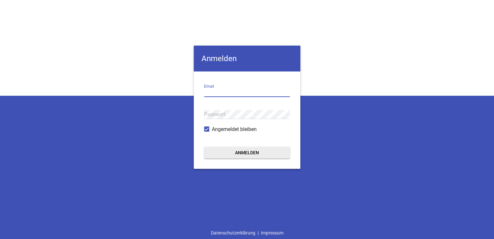
click at [229, 92] on input "email" at bounding box center [247, 92] width 86 height 9
click at [212, 92] on input "email" at bounding box center [247, 92] width 86 height 9
paste input "[EMAIL_ADDRESS][DOMAIN_NAME]"
type input "[EMAIL_ADDRESS][DOMAIN_NAME]"
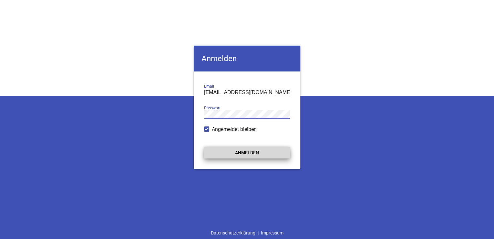
click at [243, 151] on button "Anmelden" at bounding box center [247, 153] width 86 height 12
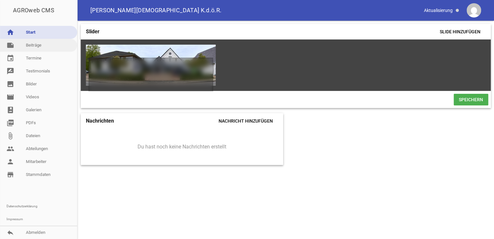
click at [41, 44] on link "note Beiträge" at bounding box center [38, 45] width 77 height 13
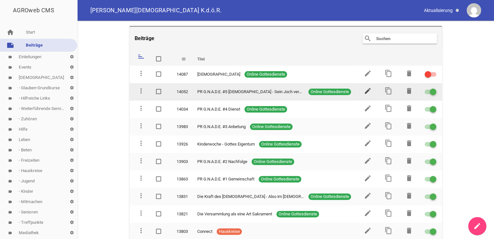
click at [364, 92] on icon "edit" at bounding box center [368, 91] width 8 height 8
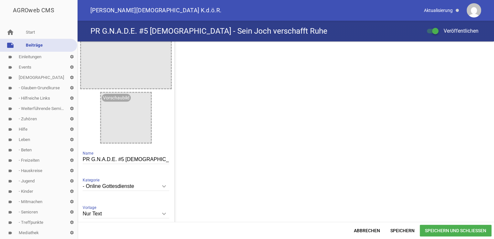
scroll to position [379, 0]
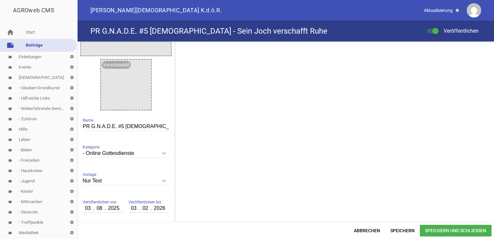
click at [82, 126] on div "Titelbild image Vorschaubild image PR G.N.A.D.E. #5 Evangelisation - Sein Joch …" at bounding box center [126, 93] width 97 height 262
drag, startPoint x: 84, startPoint y: 125, endPoint x: 104, endPoint y: 126, distance: 20.0
click at [104, 126] on input "PR G.N.A.D.E. #5 [DEMOGRAPHIC_DATA] - Sein Joch verschafft Ruhe" at bounding box center [126, 126] width 87 height 9
click at [30, 47] on link "note Beiträge" at bounding box center [38, 45] width 77 height 13
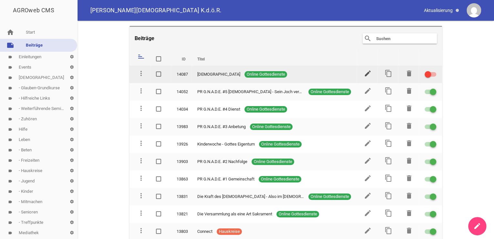
click at [364, 73] on icon "edit" at bounding box center [368, 73] width 8 height 8
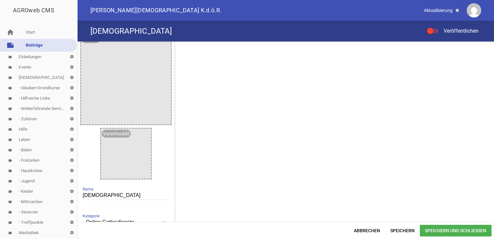
scroll to position [370, 0]
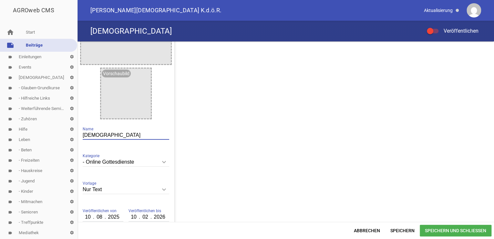
drag, startPoint x: 101, startPoint y: 134, endPoint x: 57, endPoint y: 136, distance: 43.7
click at [57, 136] on div "AGROweb CMS home Start note Beiträge label Einleitungen settings label Events s…" at bounding box center [247, 119] width 494 height 239
paste input "R G.N.A.D.E. #5 [DEMOGRAPHIC_DATA]"
click at [122, 134] on input "PR G.N.A.D.E. #5 [DEMOGRAPHIC_DATA]" at bounding box center [126, 135] width 87 height 9
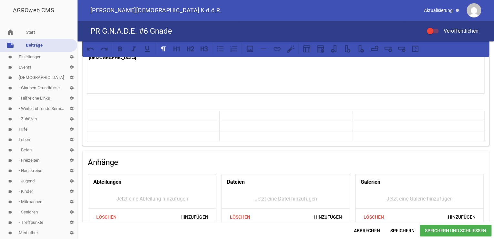
scroll to position [43, 0]
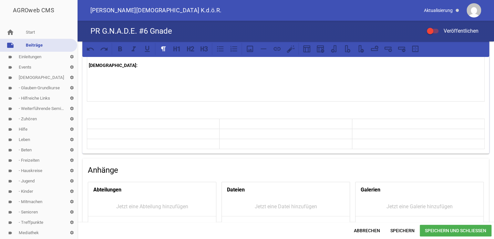
type input "PR G.N.A.D.E. #6 Gnade"
click at [152, 223] on div "Abbrechen Speichern Speichern und Schließen" at bounding box center [286, 230] width 417 height 17
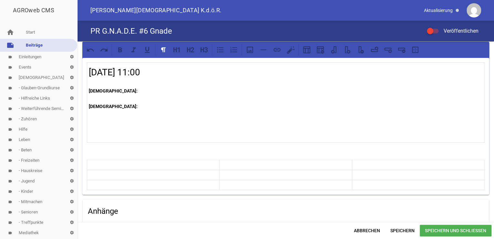
scroll to position [0, 0]
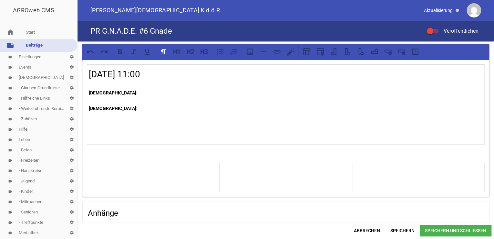
click at [111, 93] on p "[DEMOGRAPHIC_DATA]:" at bounding box center [286, 93] width 394 height 8
click at [112, 108] on strong "[DEMOGRAPHIC_DATA]:" at bounding box center [113, 108] width 49 height 5
click at [434, 230] on span "Speichern und Schließen" at bounding box center [456, 231] width 72 height 12
